Goal: Information Seeking & Learning: Learn about a topic

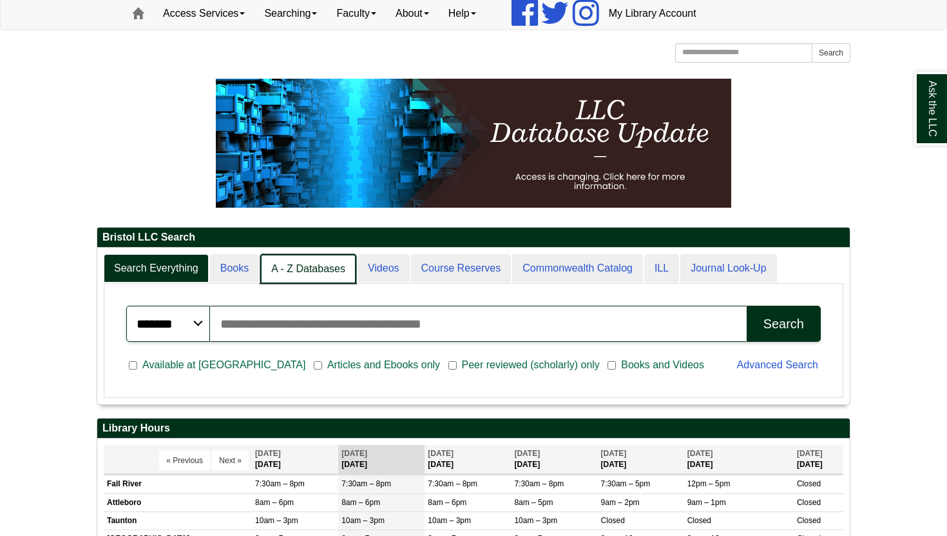
scroll to position [157, 753]
click at [329, 260] on link "A - Z Databases" at bounding box center [308, 269] width 96 height 30
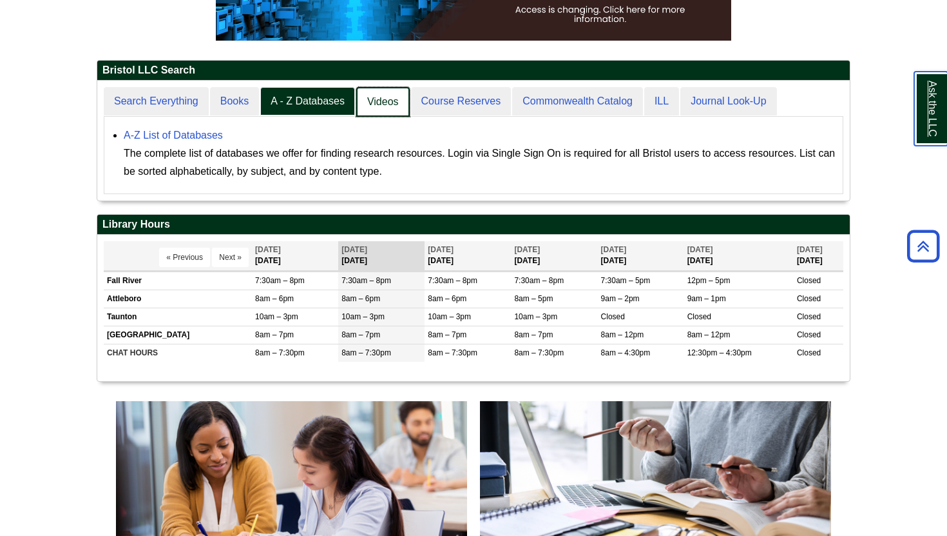
scroll to position [120, 753]
click at [236, 97] on link "Books" at bounding box center [235, 102] width 50 height 30
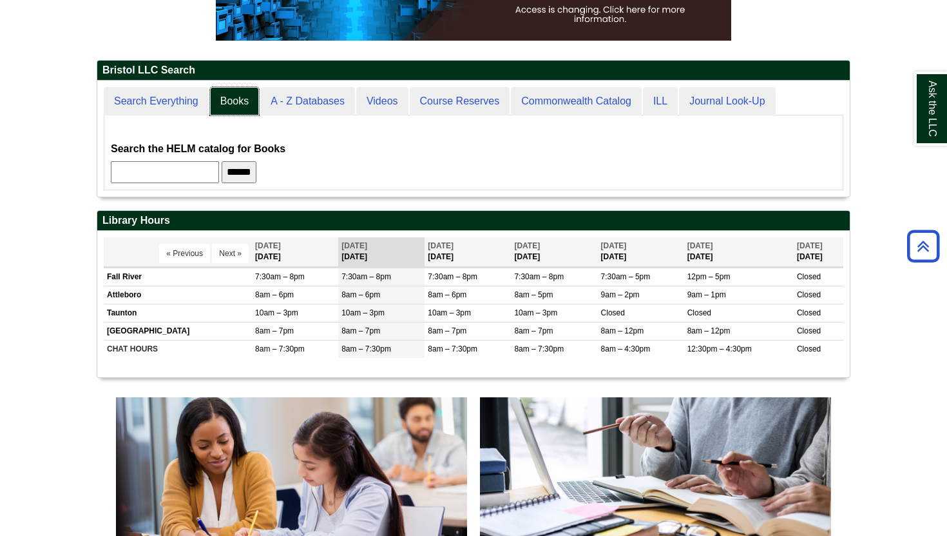
scroll to position [116, 753]
click at [173, 176] on input "text" at bounding box center [165, 172] width 108 height 22
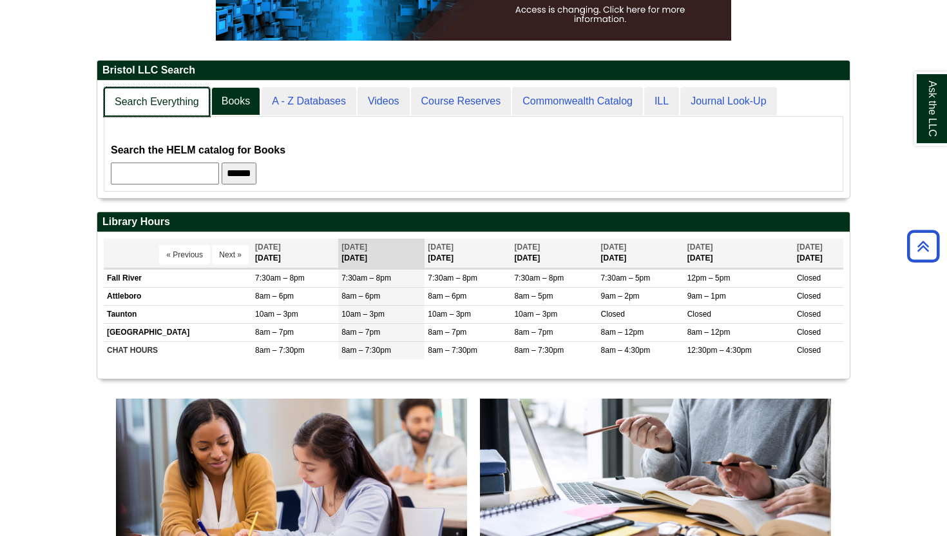
scroll to position [117, 753]
click at [150, 104] on link "Search Everything" at bounding box center [157, 102] width 106 height 30
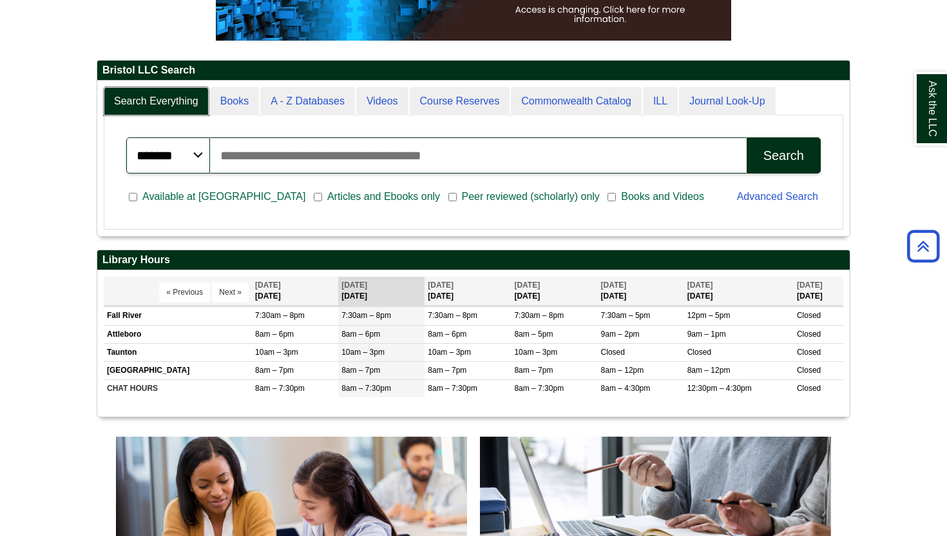
scroll to position [155, 753]
click at [261, 166] on input "Search articles, books, journals & more" at bounding box center [478, 155] width 537 height 36
type input "*"
click at [306, 155] on input "**********" at bounding box center [478, 155] width 537 height 36
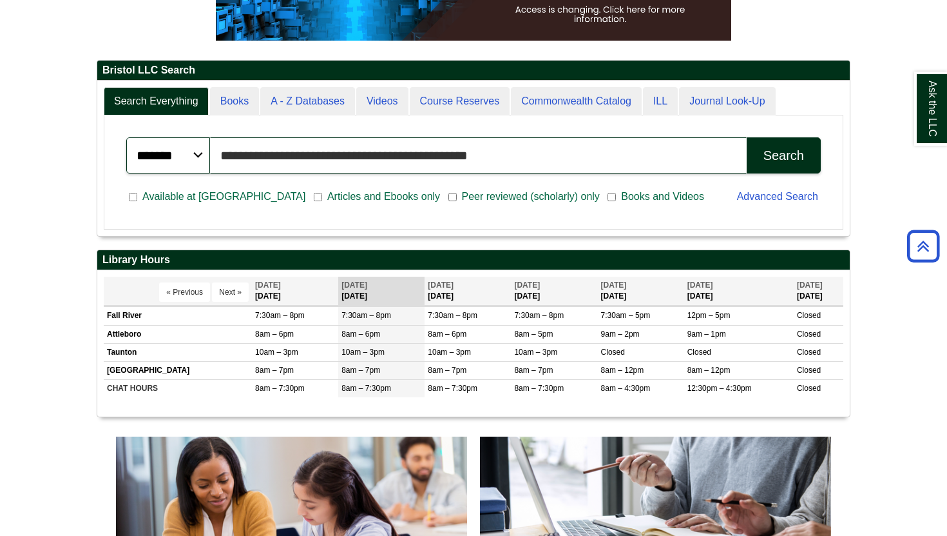
scroll to position [155, 753]
click at [765, 153] on div "Search" at bounding box center [784, 155] width 41 height 15
drag, startPoint x: 323, startPoint y: 155, endPoint x: 508, endPoint y: 159, distance: 184.3
click at [508, 159] on input "**********" at bounding box center [478, 155] width 537 height 36
click at [747, 137] on button "Search" at bounding box center [784, 155] width 74 height 36
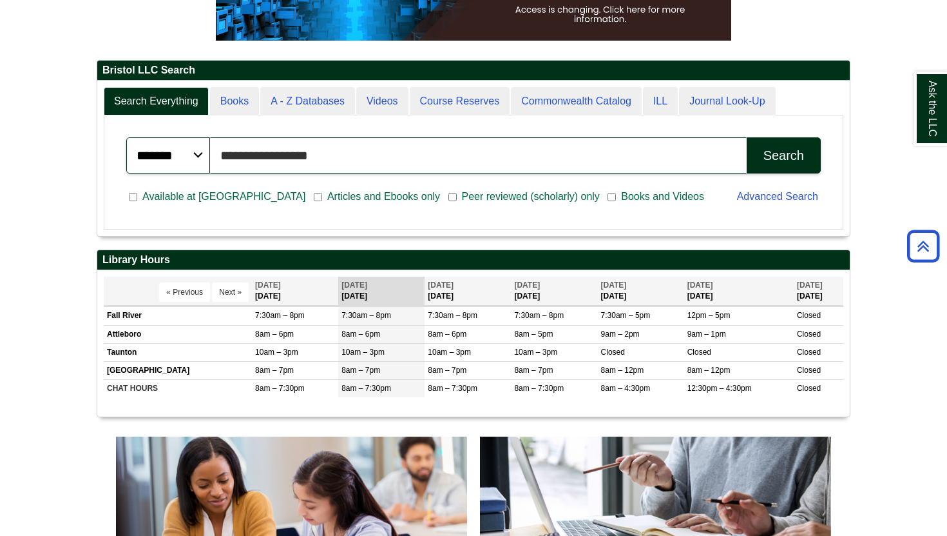
type input "**********"
click at [747, 137] on button "Search" at bounding box center [784, 155] width 74 height 36
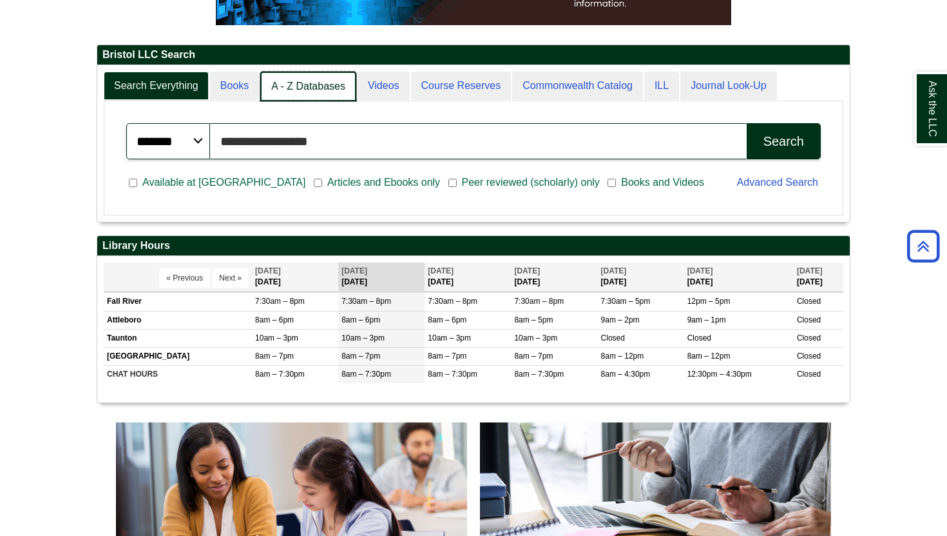
scroll to position [6, 6]
click at [276, 76] on link "A - Z Databases" at bounding box center [308, 87] width 96 height 30
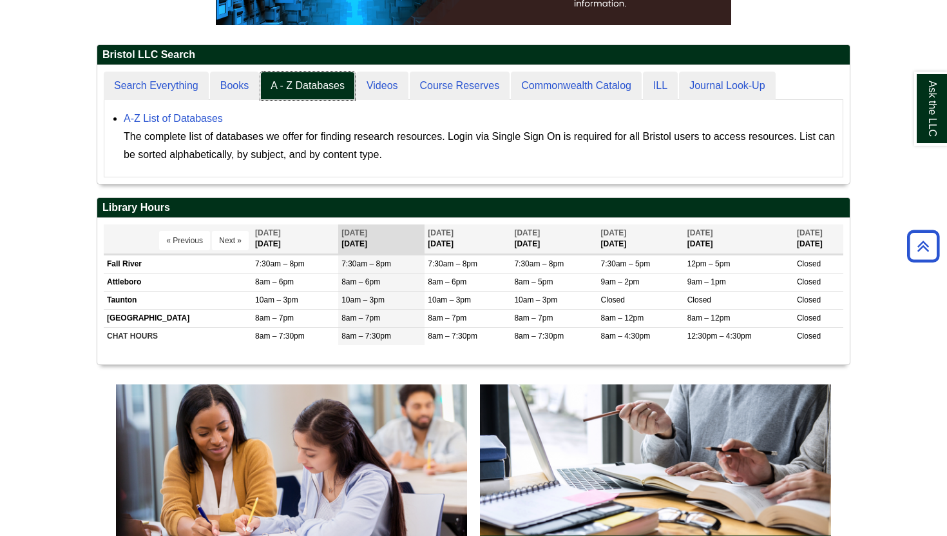
scroll to position [119, 753]
click at [277, 139] on div "The complete list of databases we offer for finding research resources. Login v…" at bounding box center [480, 146] width 713 height 36
click at [86, 75] on body "Skip to Main Content Toggle navigation Home Access Services Access Services Pol…" at bounding box center [473, 503] width 947 height 1580
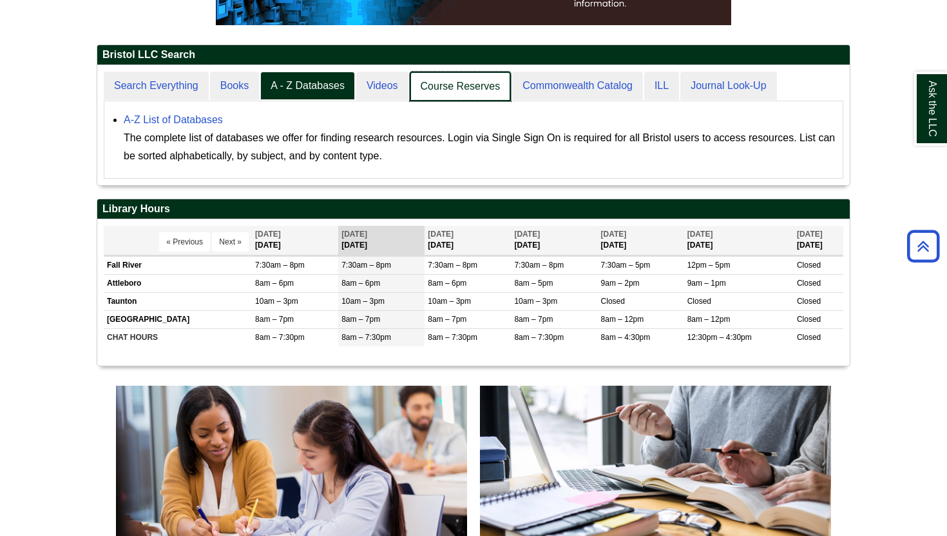
scroll to position [120, 753]
click at [394, 87] on link "Videos" at bounding box center [382, 87] width 53 height 30
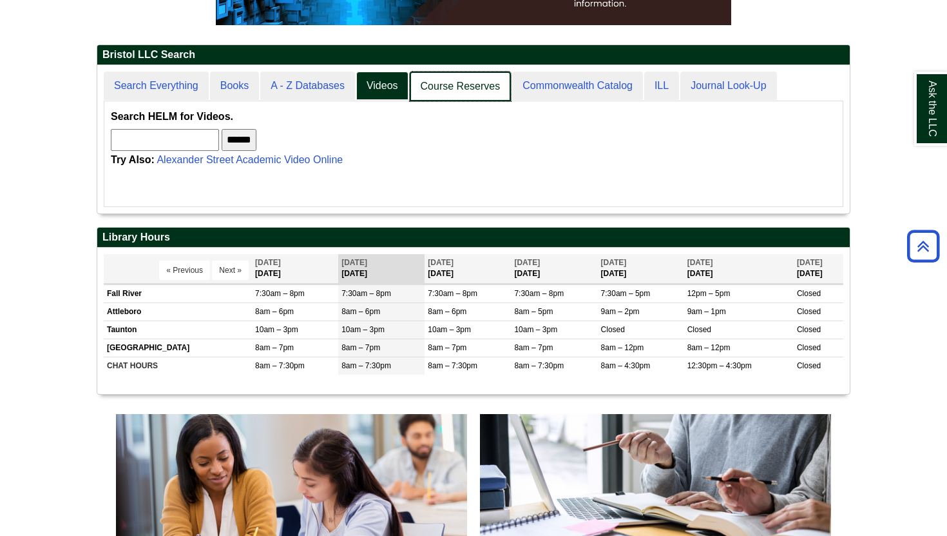
click at [442, 93] on link "Course Reserves" at bounding box center [461, 87] width 102 height 30
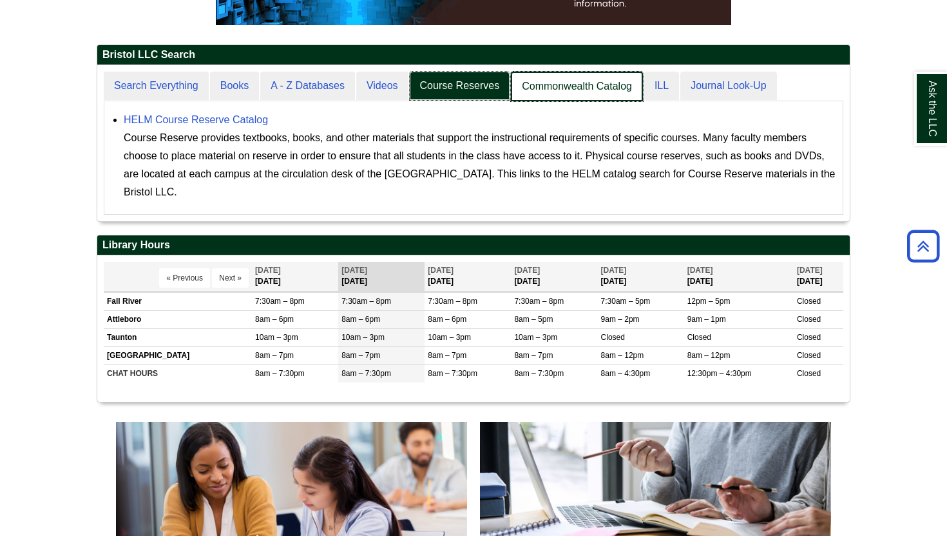
scroll to position [156, 753]
click at [536, 88] on link "Commonwealth Catalog" at bounding box center [577, 87] width 132 height 30
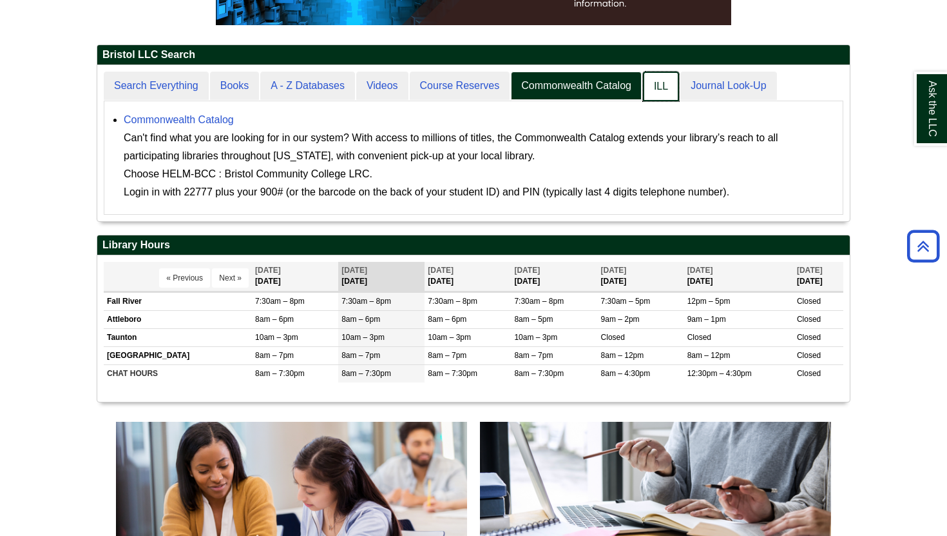
click at [675, 79] on link "ILL" at bounding box center [661, 87] width 36 height 30
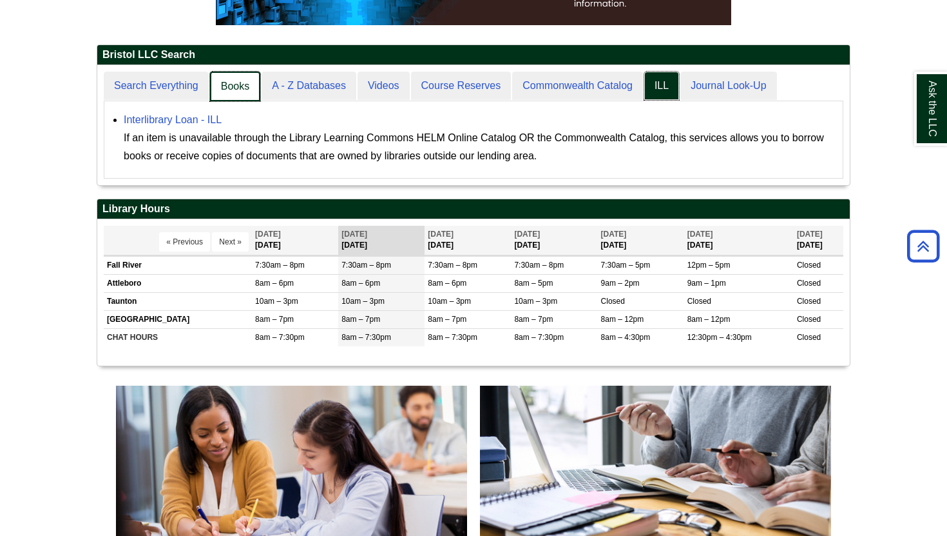
scroll to position [6, 6]
click at [235, 85] on link "Books" at bounding box center [235, 87] width 50 height 30
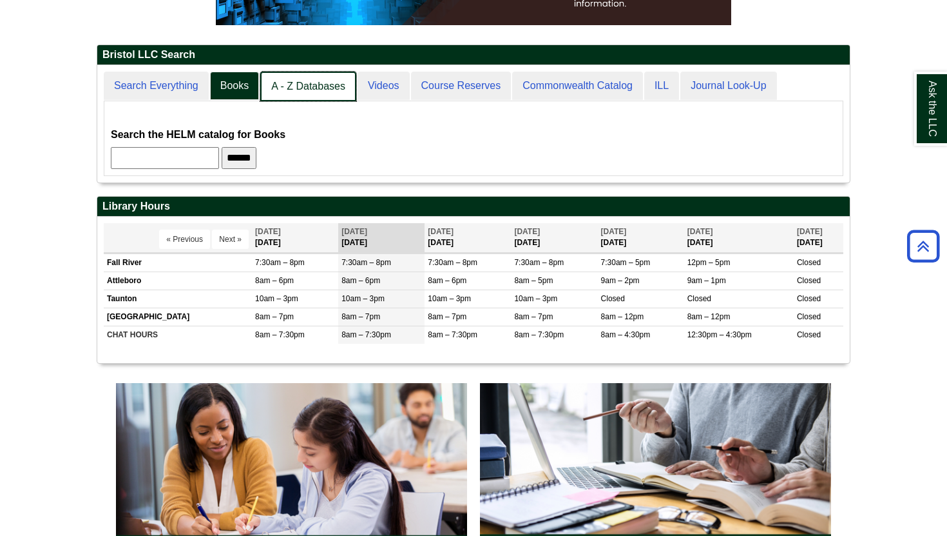
click at [298, 92] on link "A - Z Databases" at bounding box center [308, 87] width 96 height 30
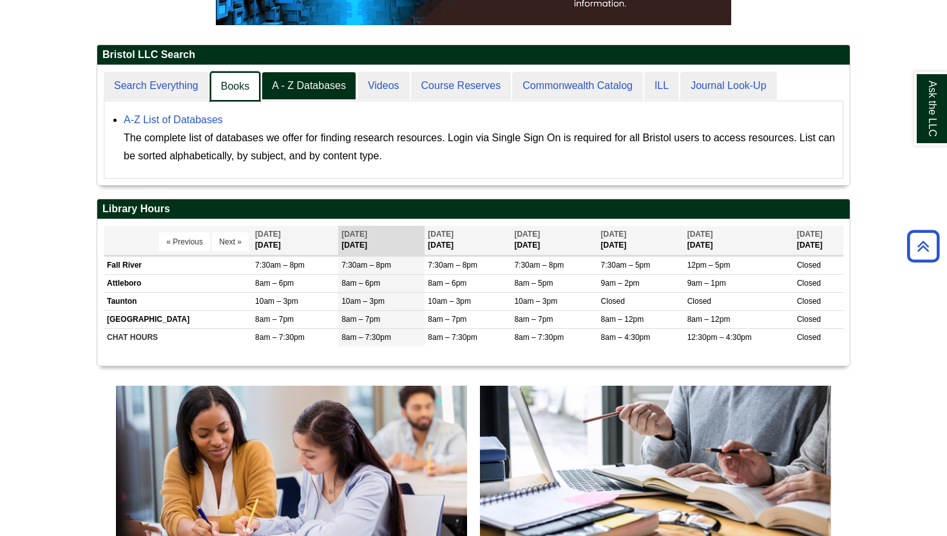
click at [212, 90] on link "Books" at bounding box center [235, 87] width 50 height 30
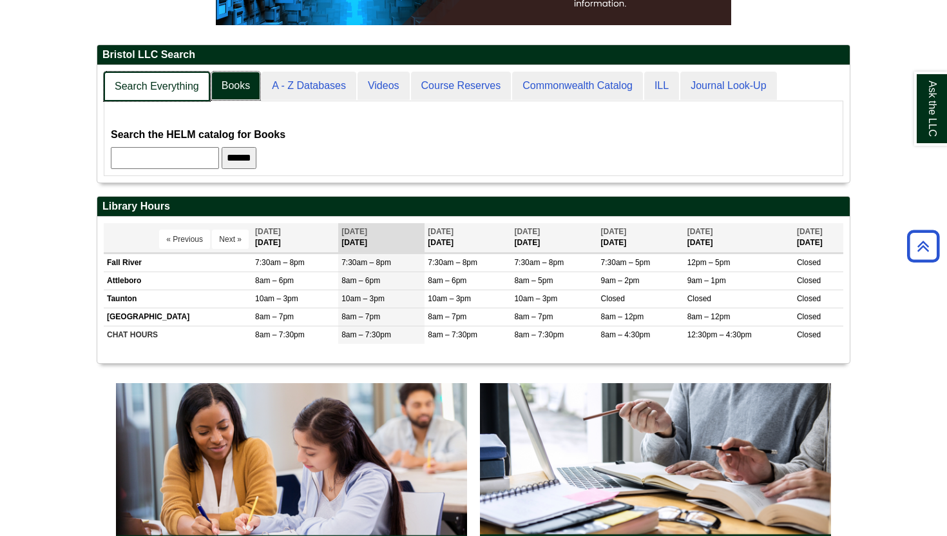
scroll to position [117, 753]
click at [162, 87] on link "Search Everything" at bounding box center [157, 87] width 106 height 30
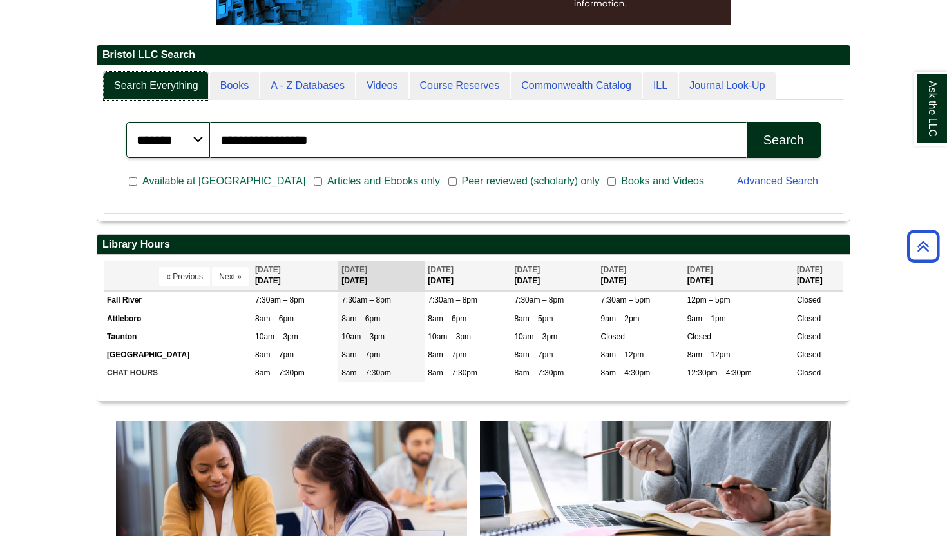
scroll to position [155, 753]
click at [327, 146] on input "**********" at bounding box center [478, 140] width 537 height 36
click at [766, 147] on div "Search" at bounding box center [784, 140] width 41 height 15
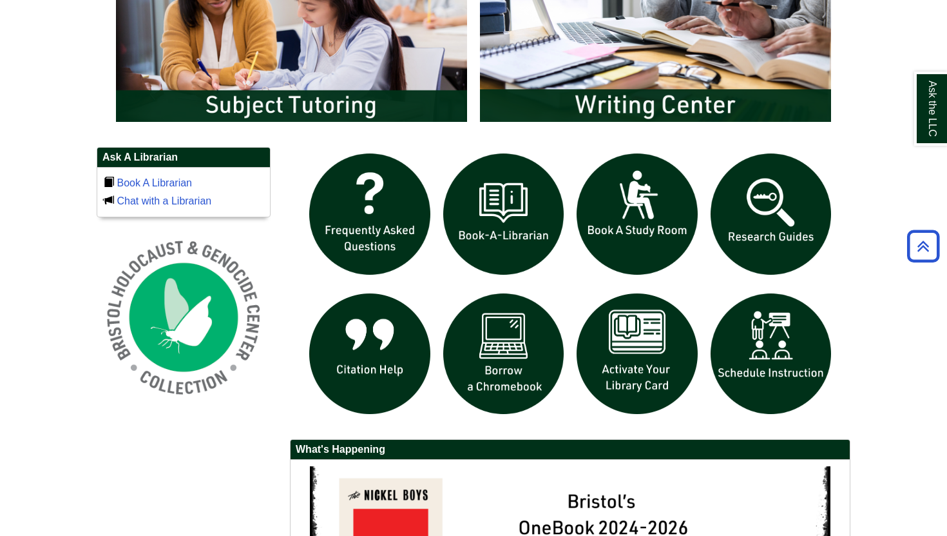
scroll to position [770, 0]
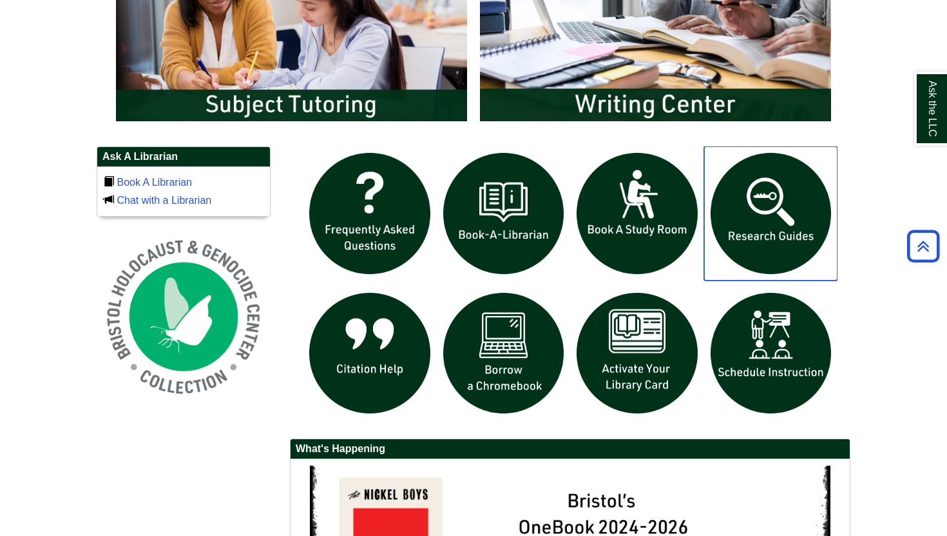
click at [764, 200] on img "slideshow" at bounding box center [771, 213] width 134 height 134
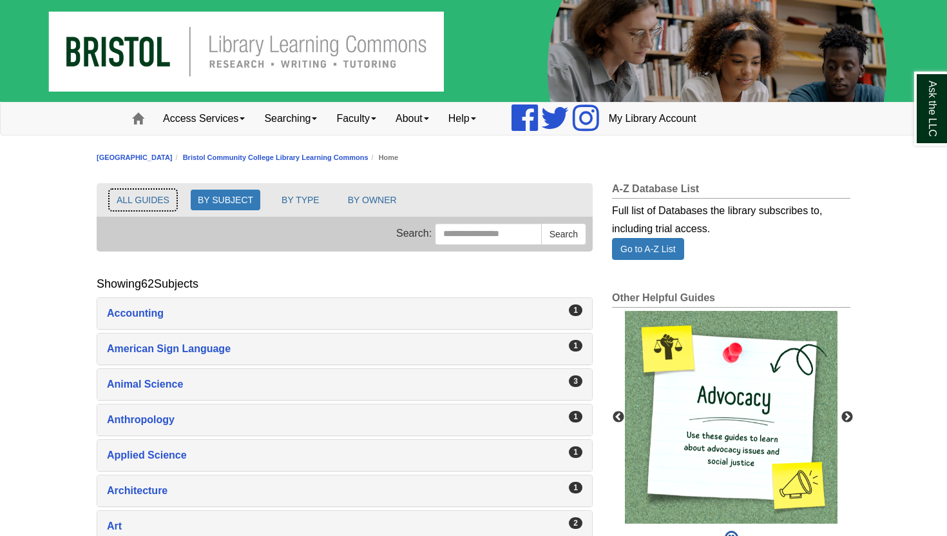
click at [148, 197] on button "ALL GUIDES" at bounding box center [143, 199] width 67 height 21
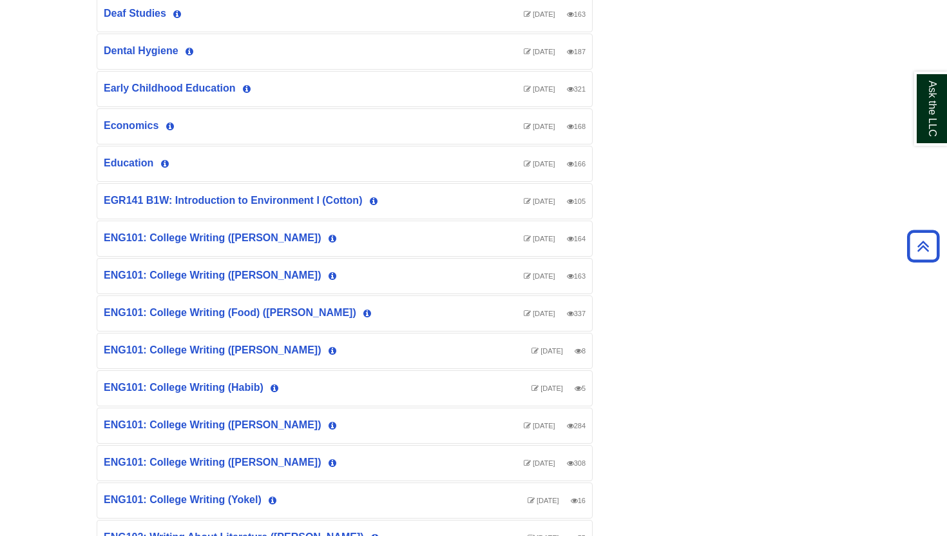
click at [218, 455] on div "ENG101: College Writing (Ucci) View Guide Info Last Updated Sep 23, 2025 308 vi…" at bounding box center [344, 462] width 495 height 35
click at [220, 465] on link "ENG101: College Writing ([PERSON_NAME])" at bounding box center [213, 461] width 218 height 11
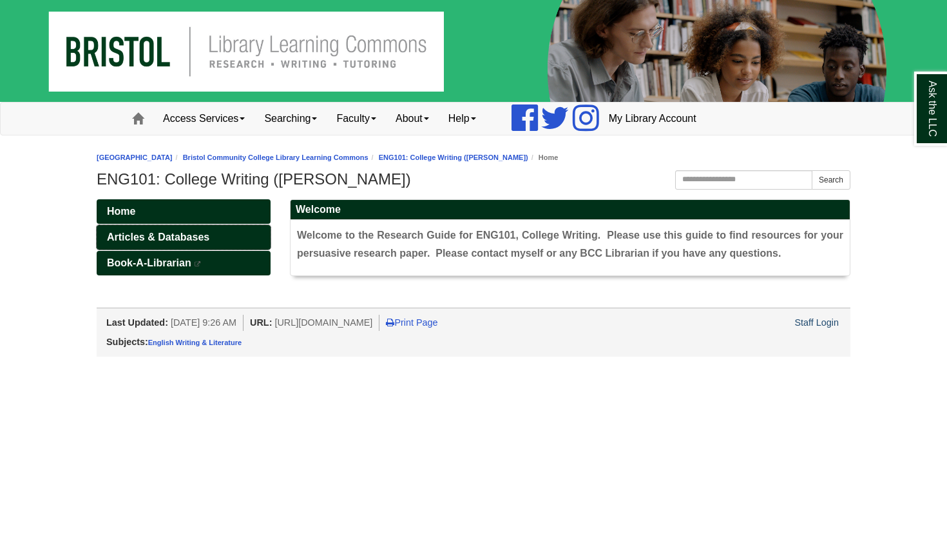
click at [194, 233] on span "Articles & Databases" at bounding box center [158, 236] width 102 height 11
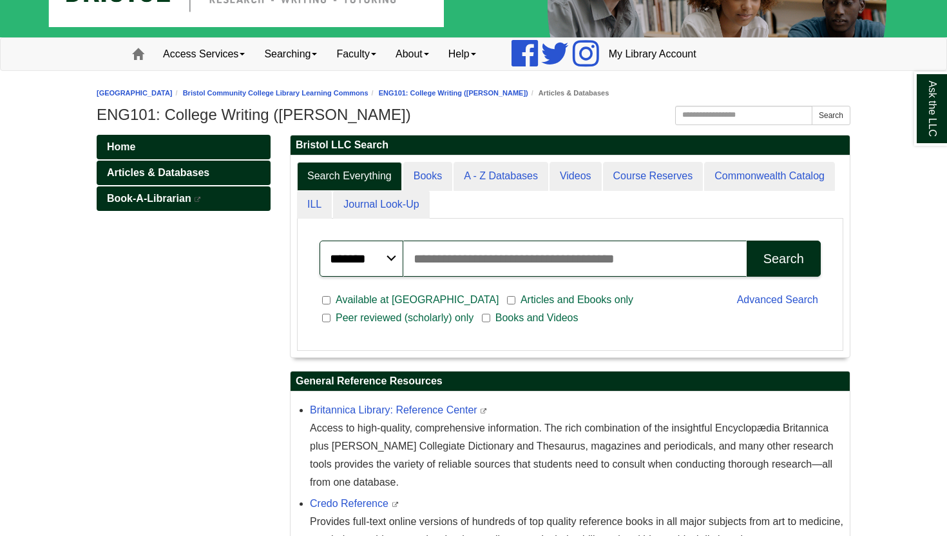
scroll to position [73, 0]
